Goal: Check status: Check status

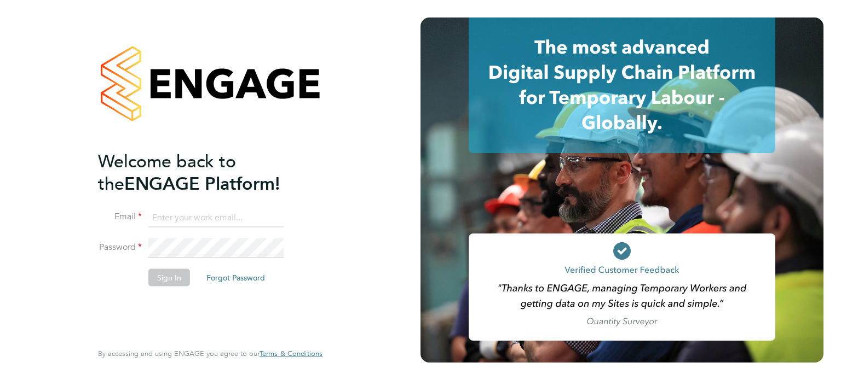
type input "[PERSON_NAME][EMAIL_ADDRESS][PERSON_NAME][DOMAIN_NAME]"
click at [166, 281] on button "Sign In" at bounding box center [169, 278] width 42 height 18
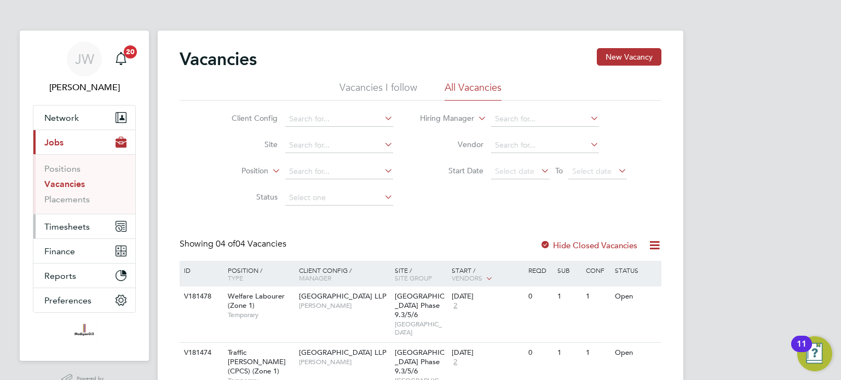
click at [70, 223] on span "Timesheets" at bounding box center [66, 227] width 45 height 10
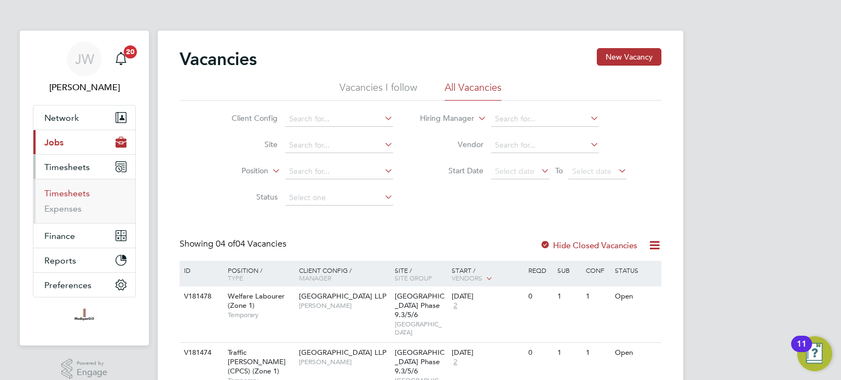
click at [70, 194] on link "Timesheets" at bounding box center [66, 193] width 45 height 10
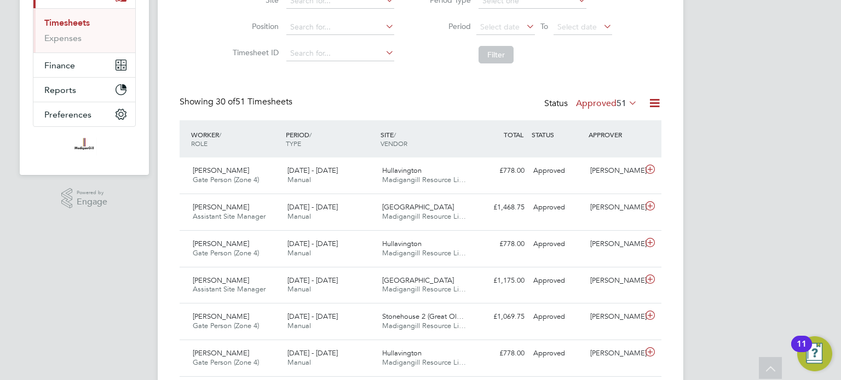
click at [624, 102] on span "51" at bounding box center [621, 103] width 10 height 11
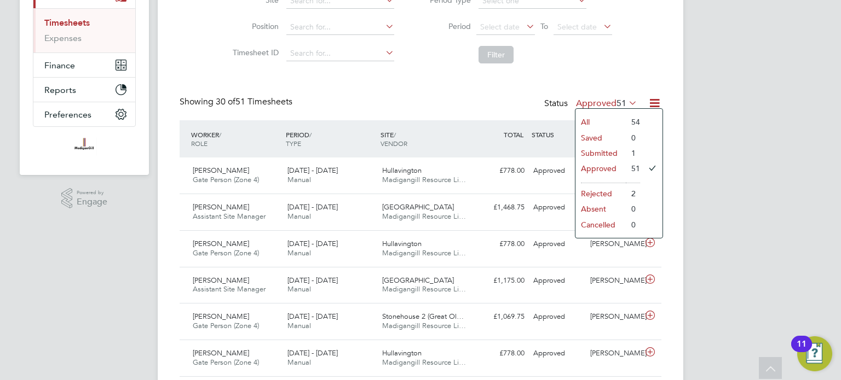
click at [595, 151] on li "Submitted" at bounding box center [600, 153] width 50 height 15
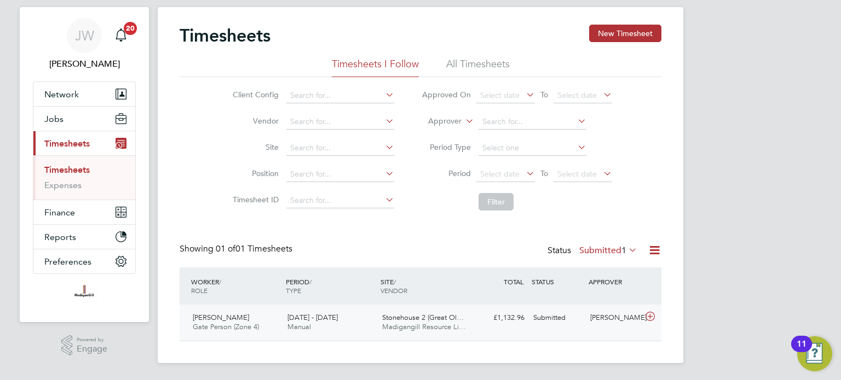
click at [517, 319] on div "£1,132.96 Submitted" at bounding box center [500, 318] width 57 height 18
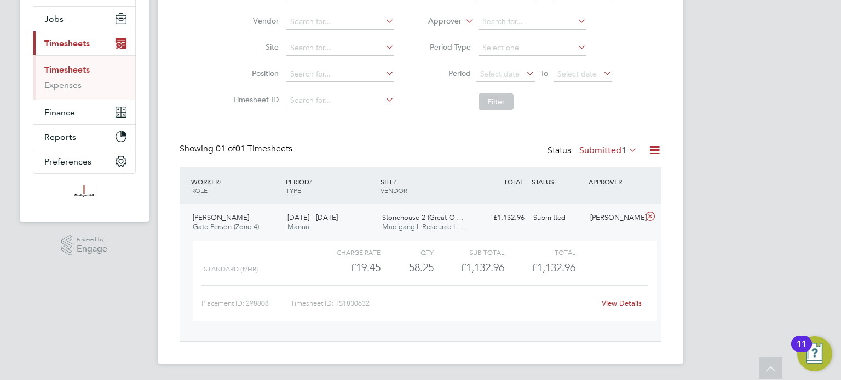
click at [609, 301] on link "View Details" at bounding box center [622, 303] width 40 height 9
